Goal: Information Seeking & Learning: Learn about a topic

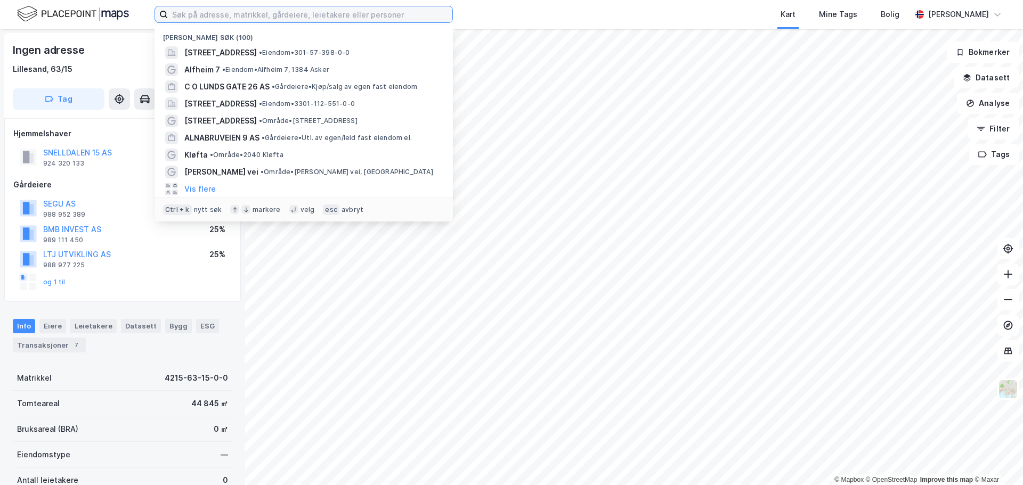
click at [436, 12] on input at bounding box center [310, 14] width 285 height 16
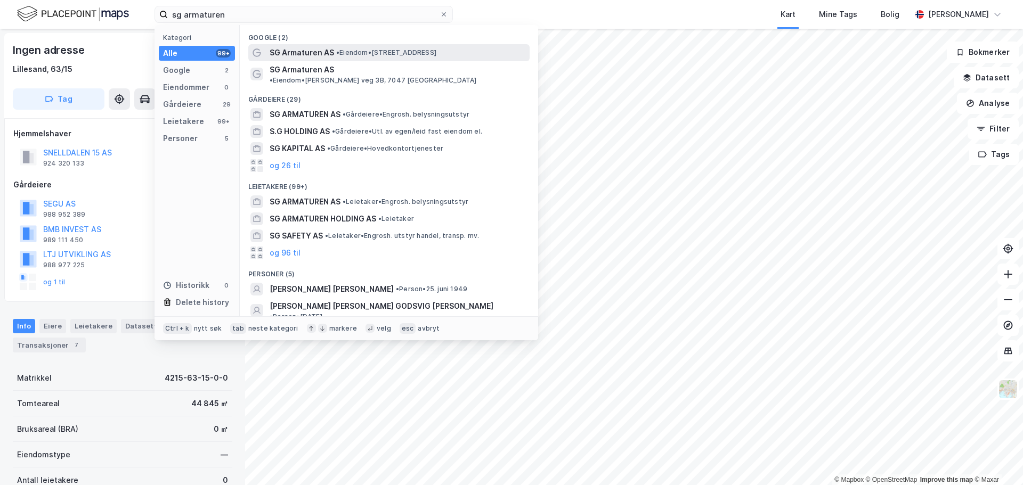
click at [478, 53] on div "SG Armaturen AS • Eiendom • [STREET_ADDRESS]" at bounding box center [399, 52] width 258 height 13
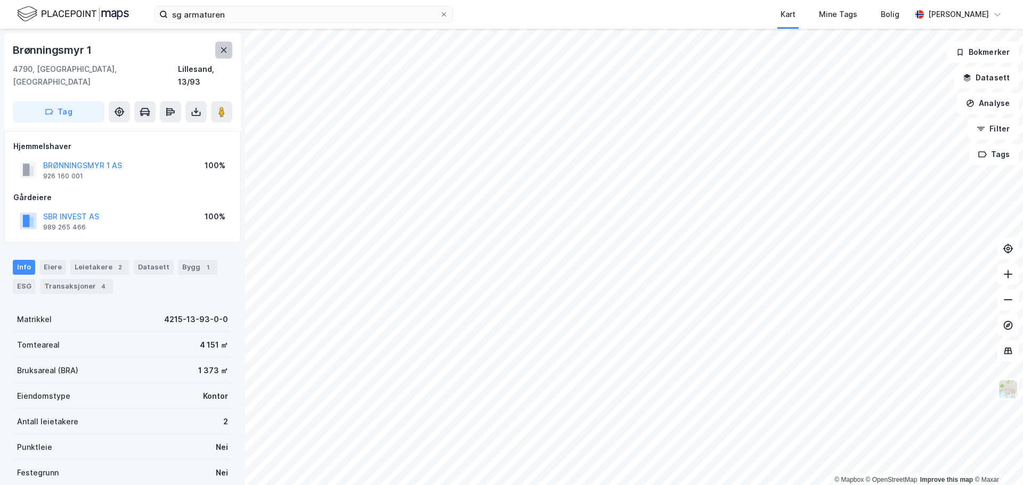
click at [222, 51] on icon at bounding box center [224, 50] width 9 height 9
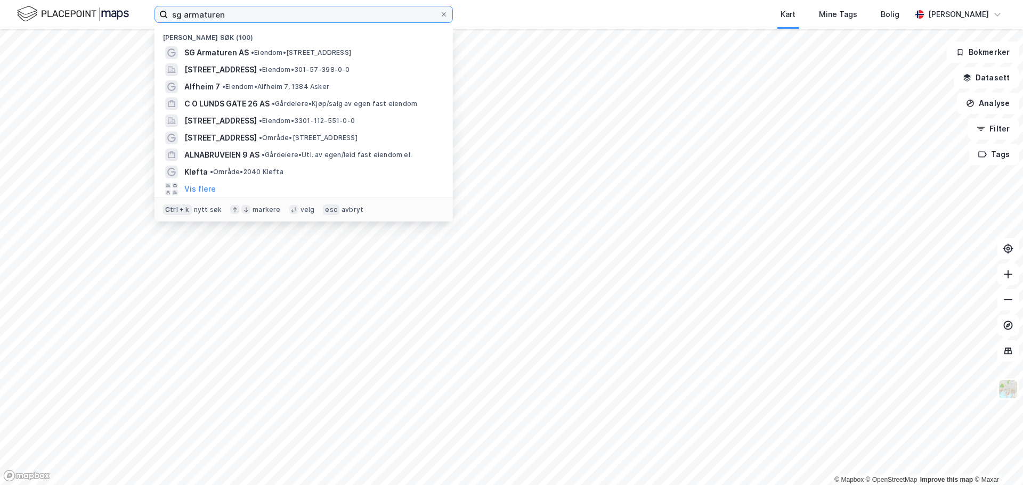
click at [241, 13] on input "sg armaturen" at bounding box center [304, 14] width 272 height 16
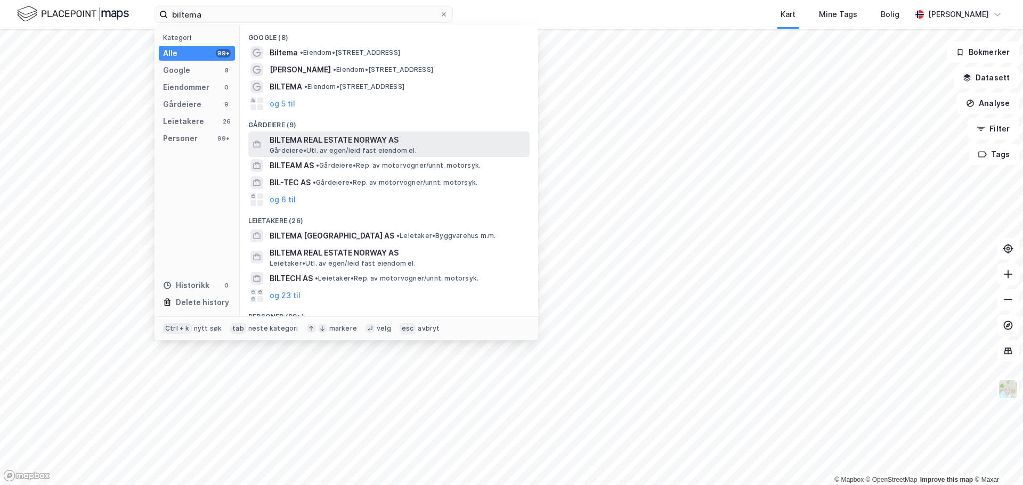
click at [372, 147] on span "Gårdeiere • Utl. av egen/leid fast eiendom el." at bounding box center [343, 151] width 147 height 9
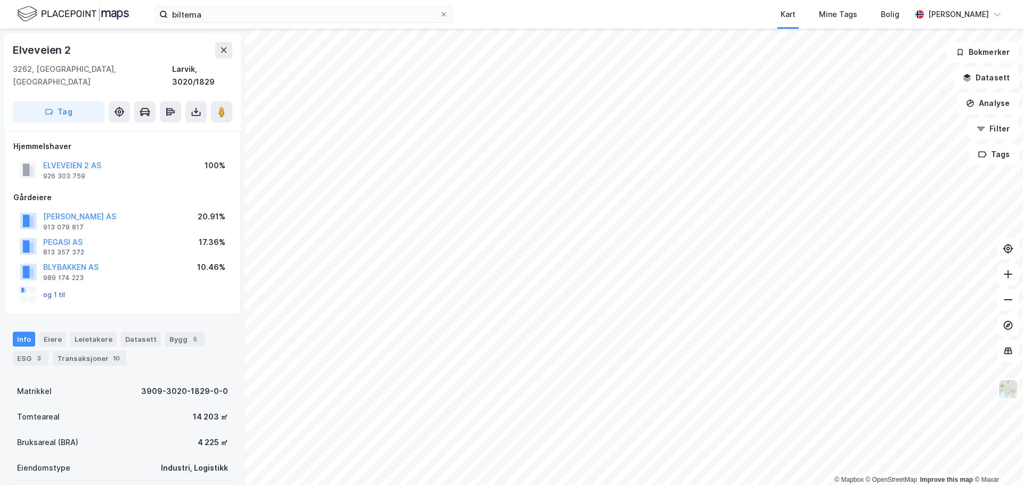
click at [0, 0] on button "og 1 til" at bounding box center [0, 0] width 0 height 0
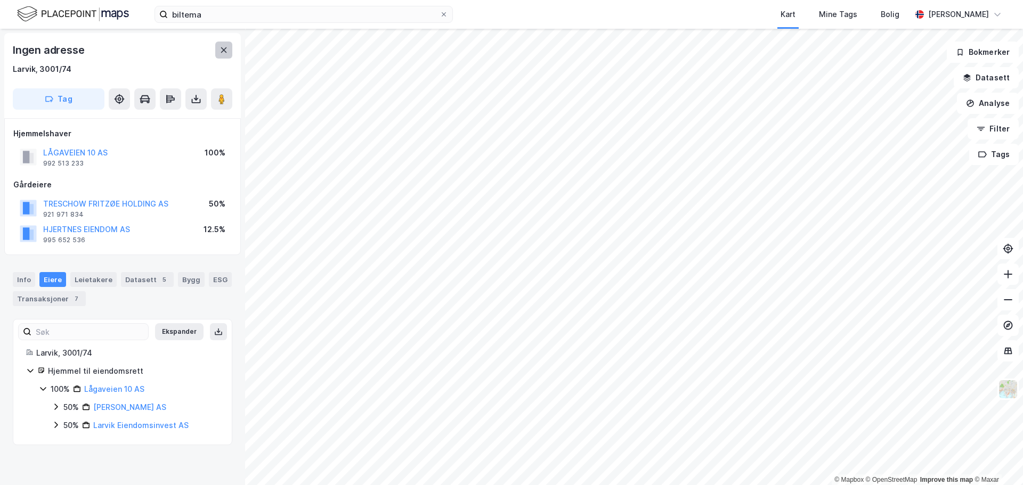
click at [224, 48] on icon at bounding box center [224, 50] width 9 height 9
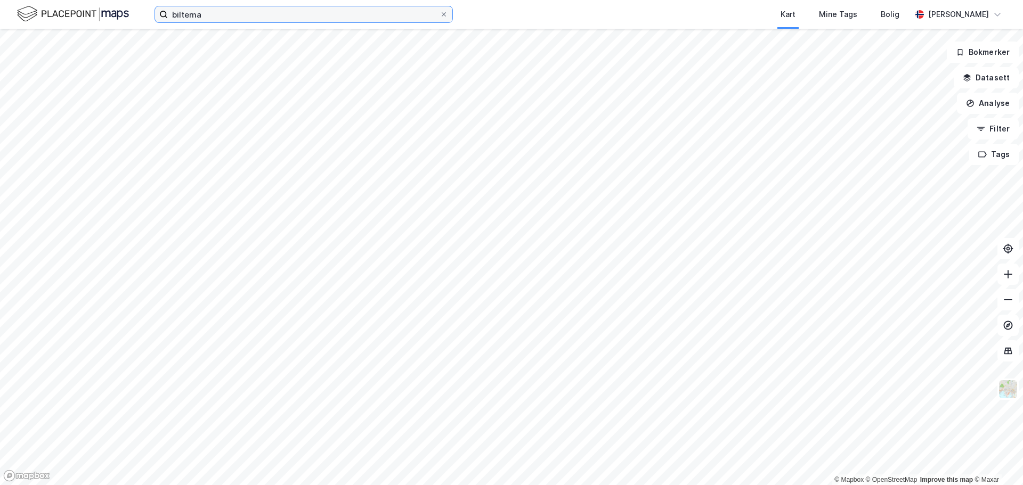
click at [270, 11] on input "biltema" at bounding box center [304, 14] width 272 height 16
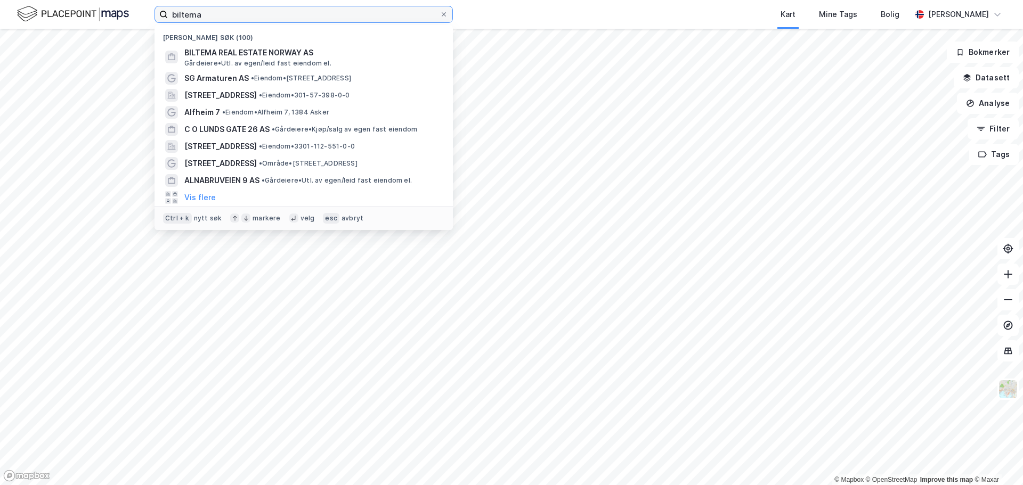
click at [270, 10] on input "biltema" at bounding box center [304, 14] width 272 height 16
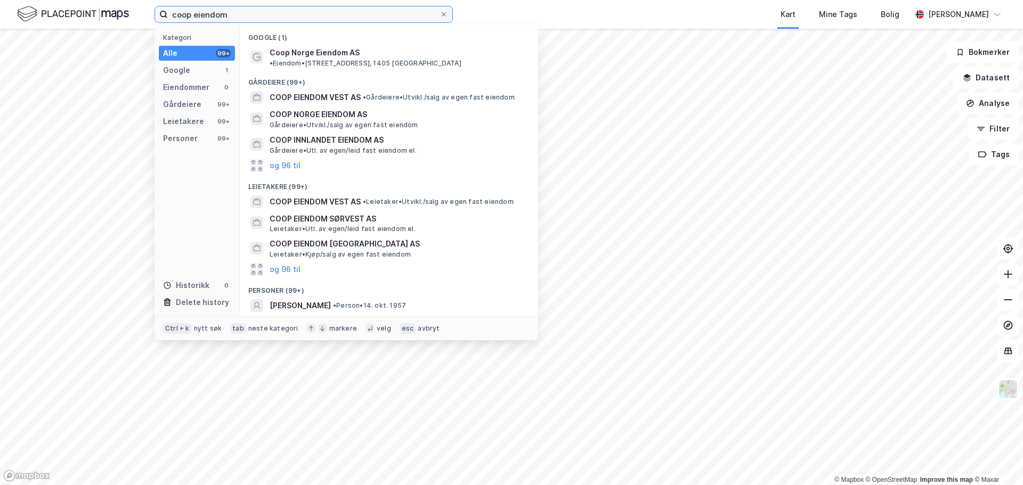
type input "coop eiendom"
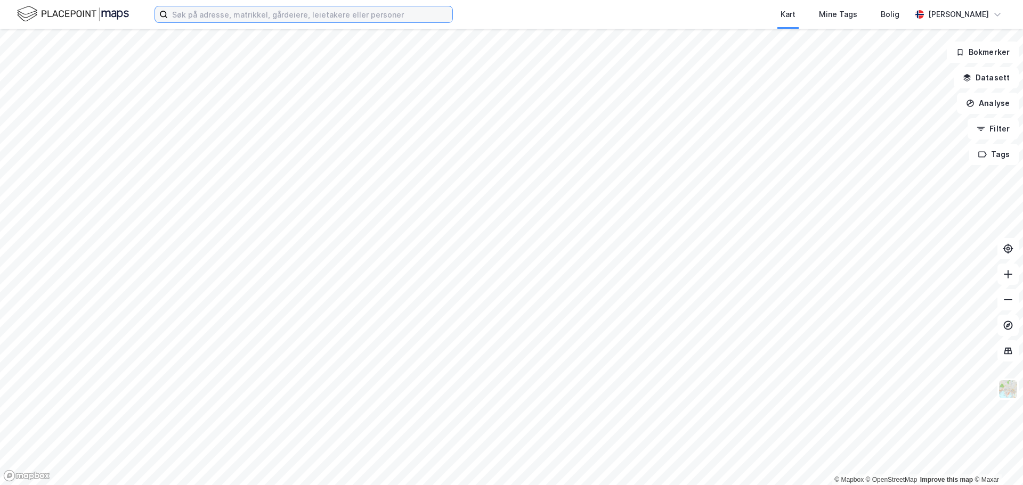
click at [265, 18] on input at bounding box center [310, 14] width 285 height 16
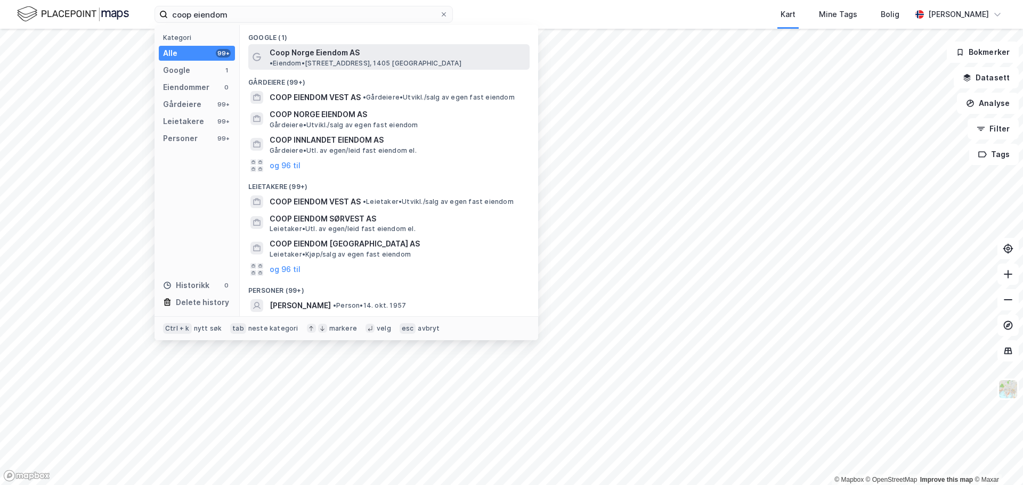
click at [320, 52] on span "Coop Norge Eiendom AS" at bounding box center [315, 52] width 90 height 13
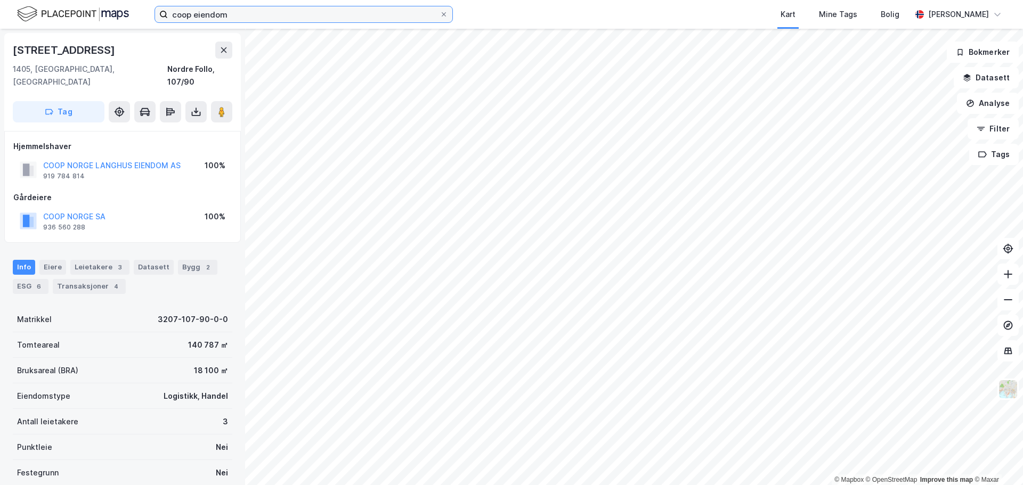
click at [257, 10] on input "coop eiendom" at bounding box center [304, 14] width 272 height 16
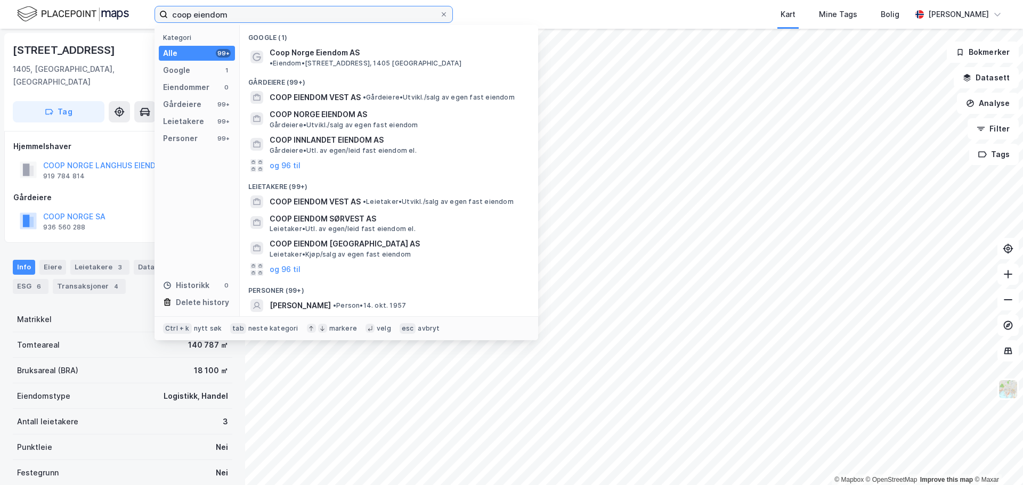
click at [257, 10] on input "coop eiendom" at bounding box center [304, 14] width 272 height 16
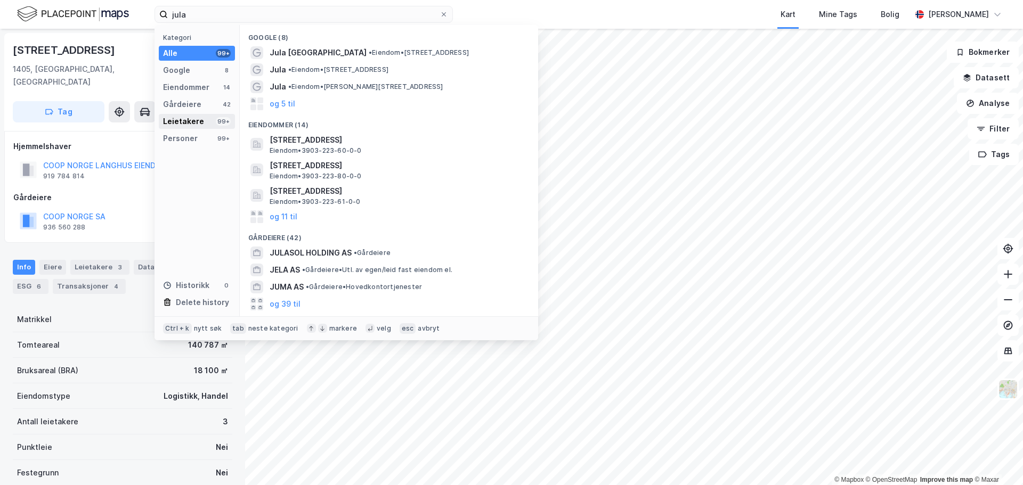
click at [181, 128] on div "Leietakere 99+" at bounding box center [197, 121] width 76 height 15
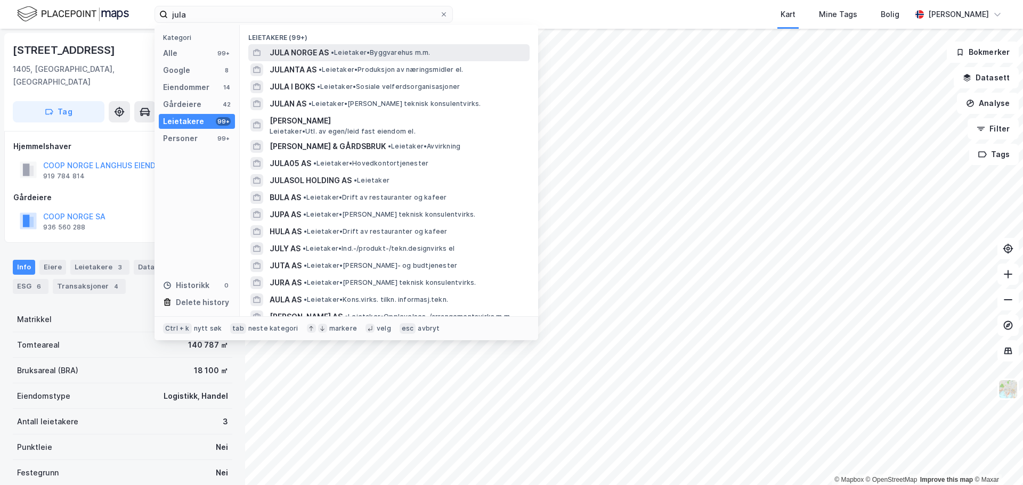
click at [297, 52] on span "JULA NORGE AS" at bounding box center [299, 52] width 59 height 13
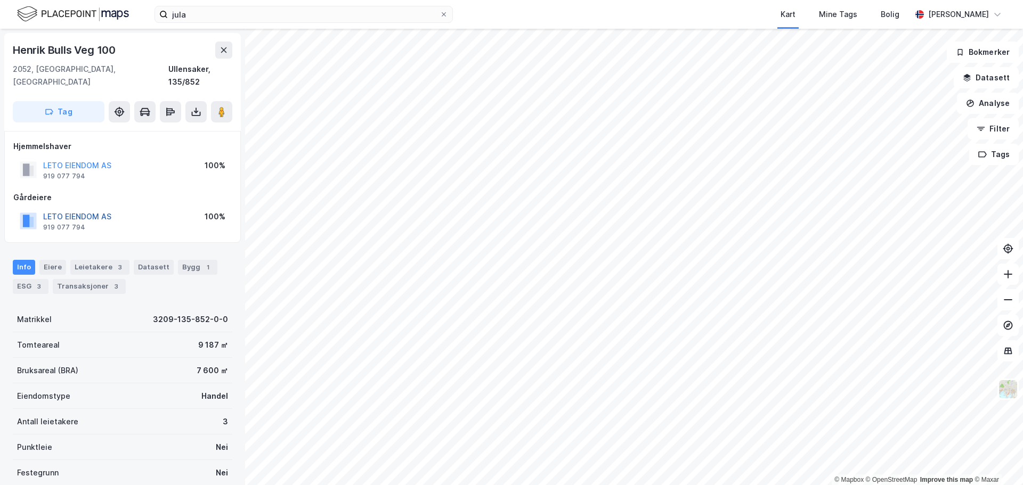
click at [0, 0] on button "LETO EIENDOM AS" at bounding box center [0, 0] width 0 height 0
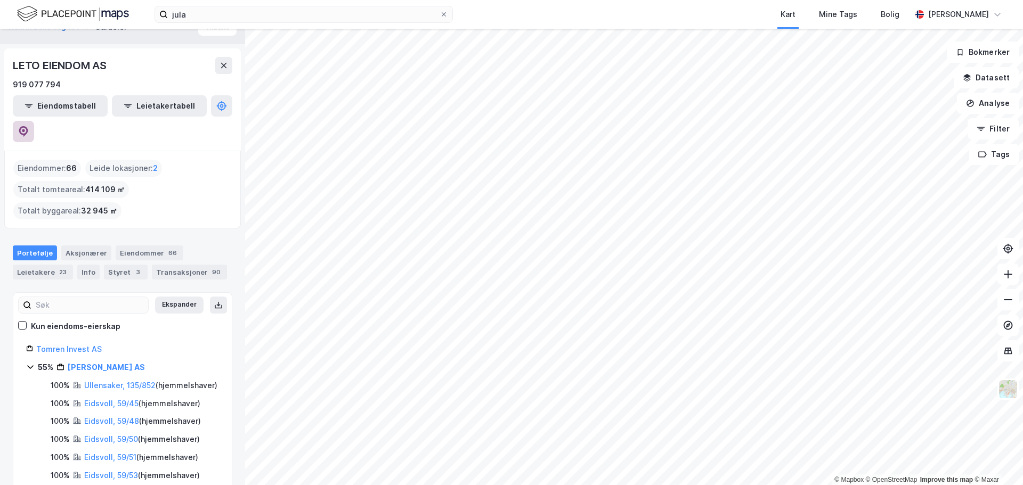
scroll to position [2, 0]
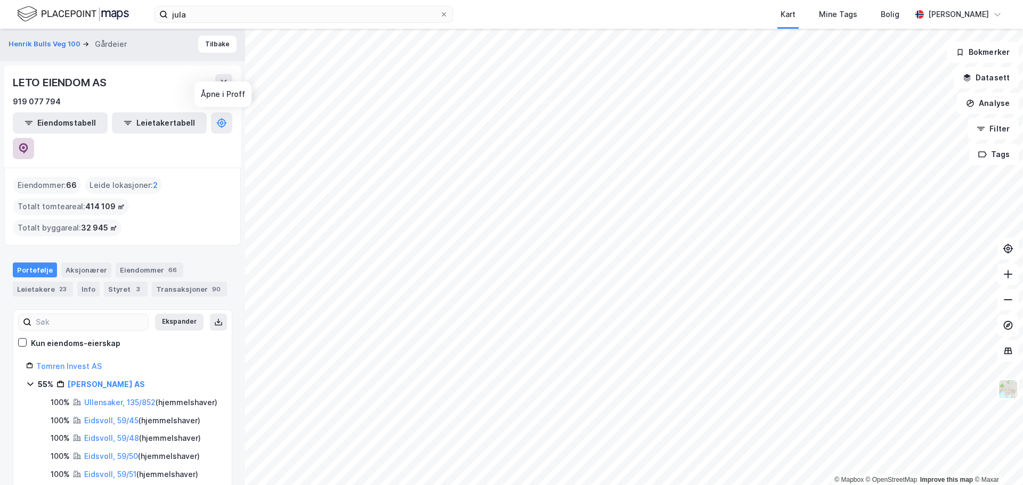
click at [29, 143] on icon at bounding box center [23, 148] width 11 height 11
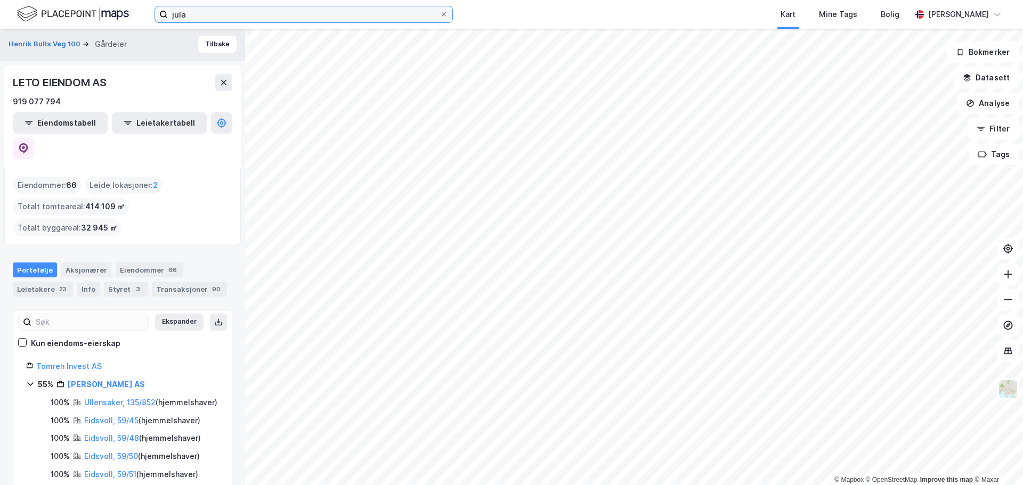
click at [343, 10] on input "jula" at bounding box center [304, 14] width 272 height 16
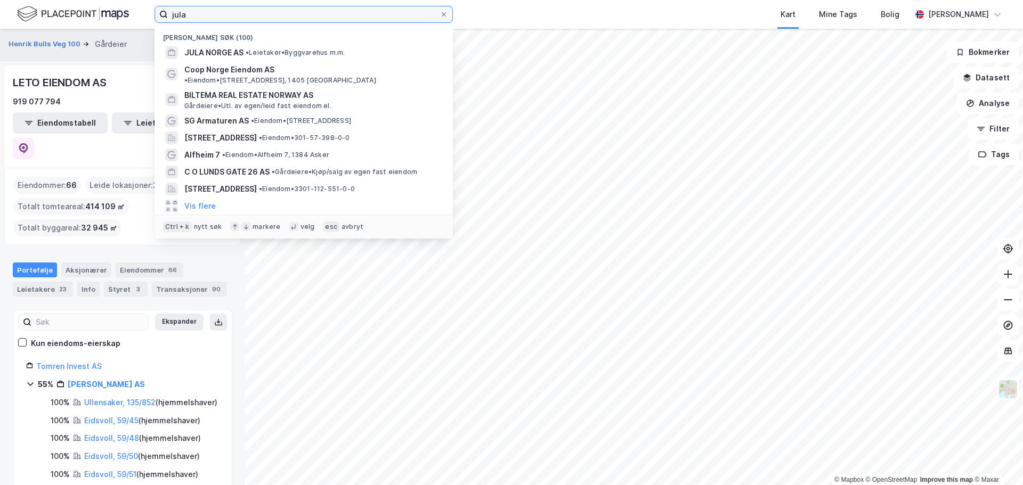
click at [343, 10] on input "jula" at bounding box center [304, 14] width 272 height 16
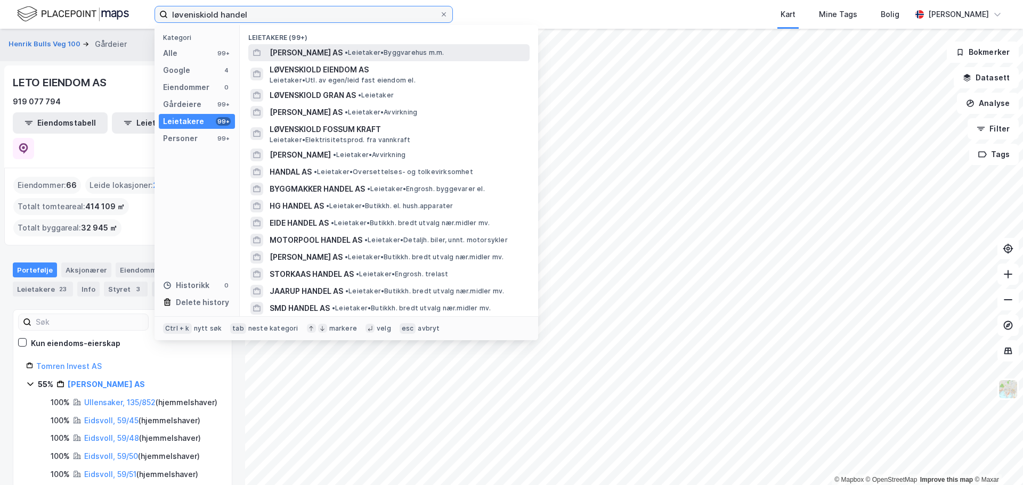
type input "løveniskiold handel"
click at [382, 56] on span "• Leietaker • Byggvarehus m.m." at bounding box center [394, 52] width 99 height 9
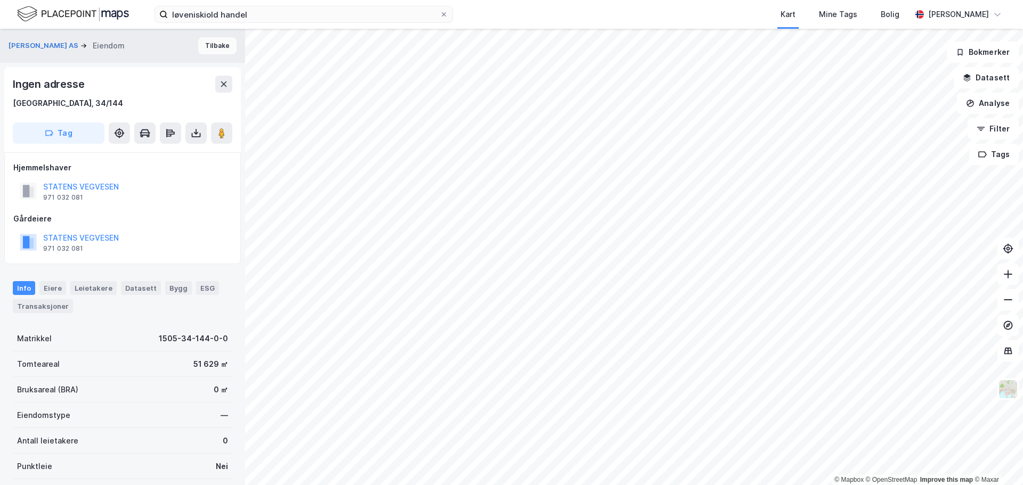
click at [218, 50] on button "Tilbake" at bounding box center [217, 45] width 38 height 17
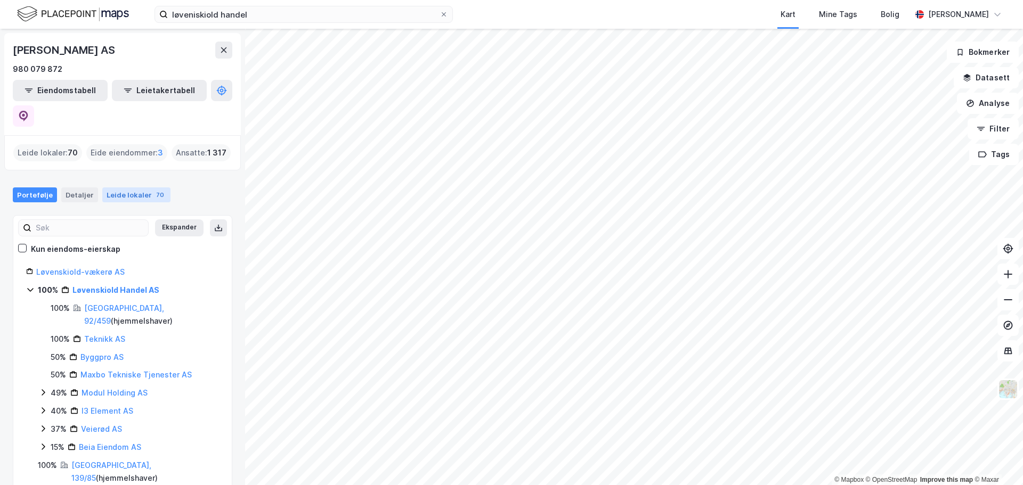
click at [128, 188] on div "Leide lokaler 70" at bounding box center [136, 195] width 68 height 15
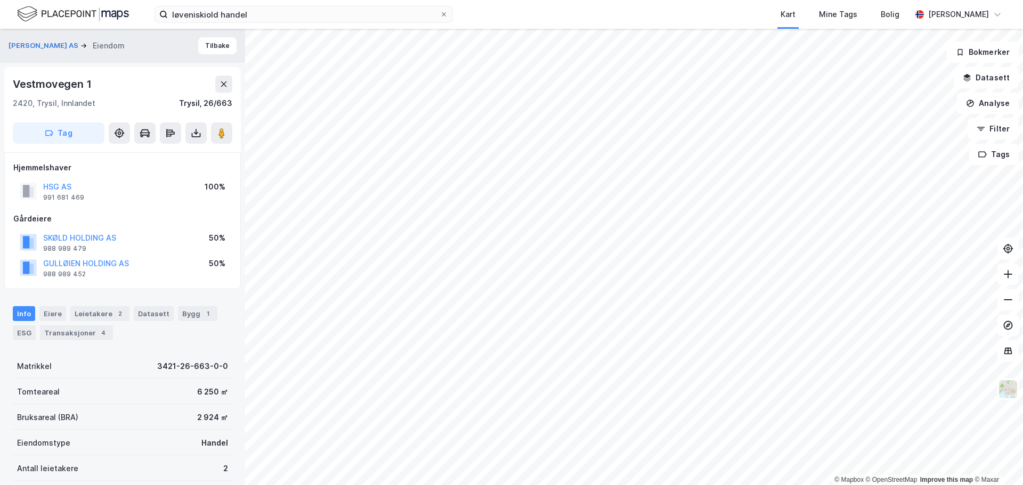
click at [157, 163] on div "Hjemmelshaver" at bounding box center [122, 167] width 219 height 13
